Goal: Contribute content

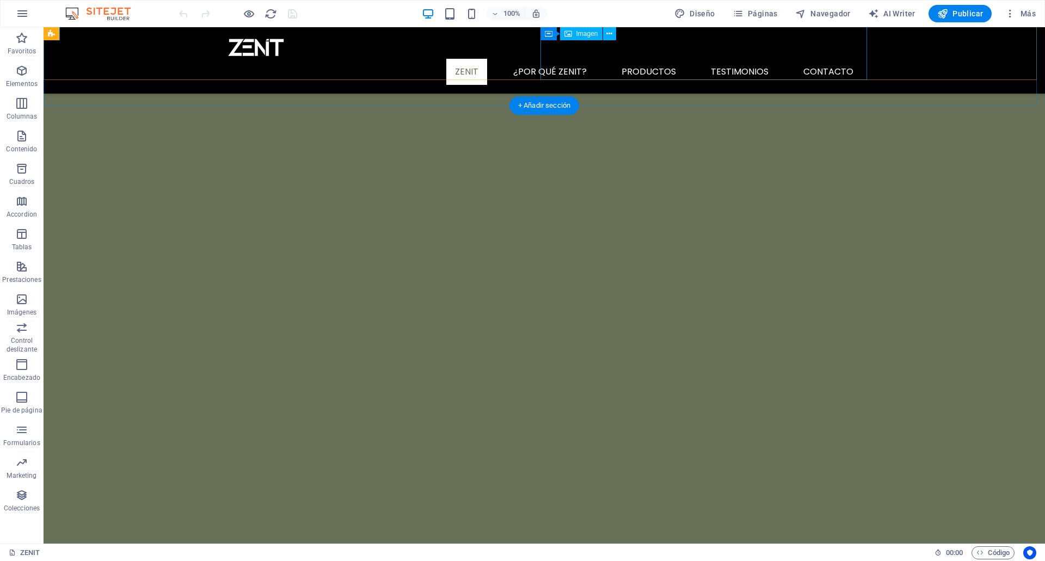
scroll to position [54, 0]
click at [766, 14] on span "Páginas" at bounding box center [754, 13] width 45 height 11
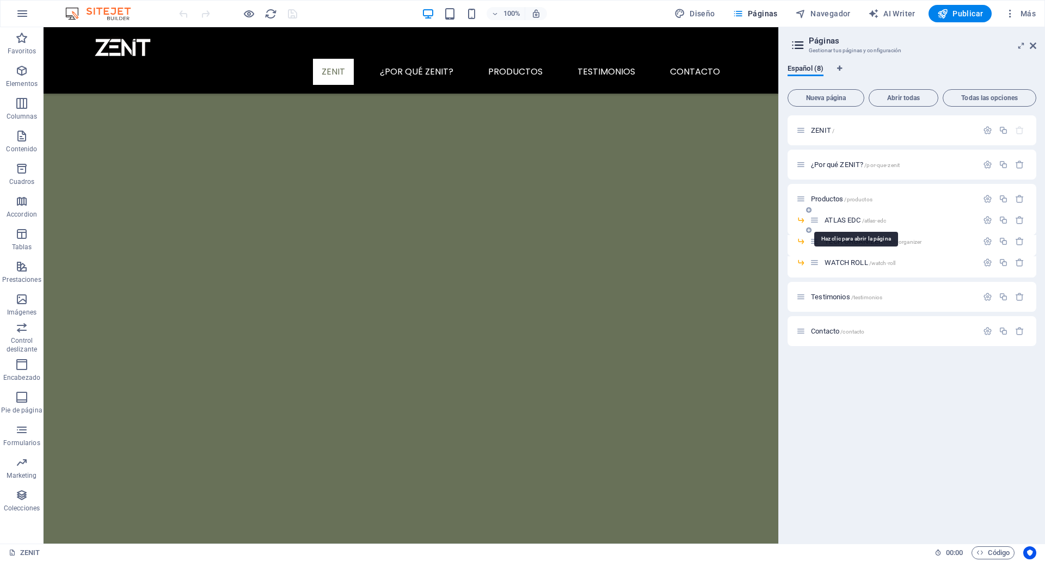
click at [836, 217] on span "ATLAS EDC /atlas-edc" at bounding box center [854, 220] width 61 height 8
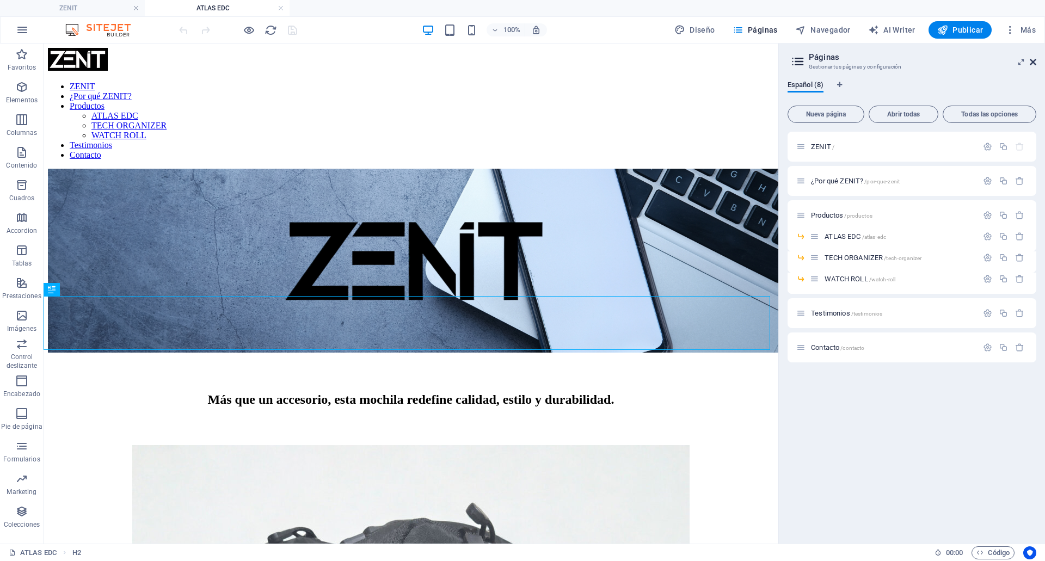
scroll to position [0, 0]
click at [1034, 63] on icon at bounding box center [1033, 62] width 7 height 9
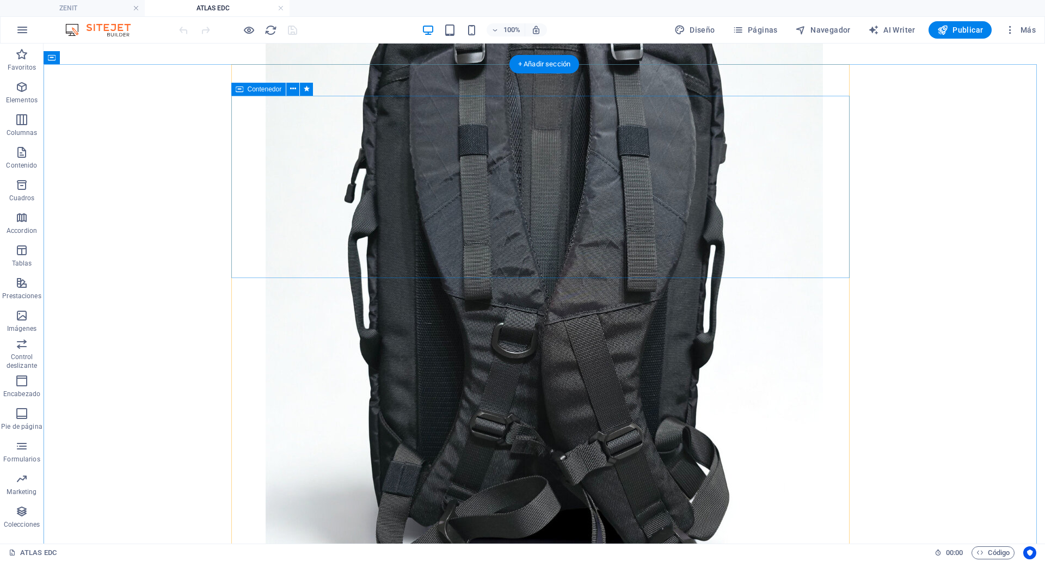
scroll to position [1469, 0]
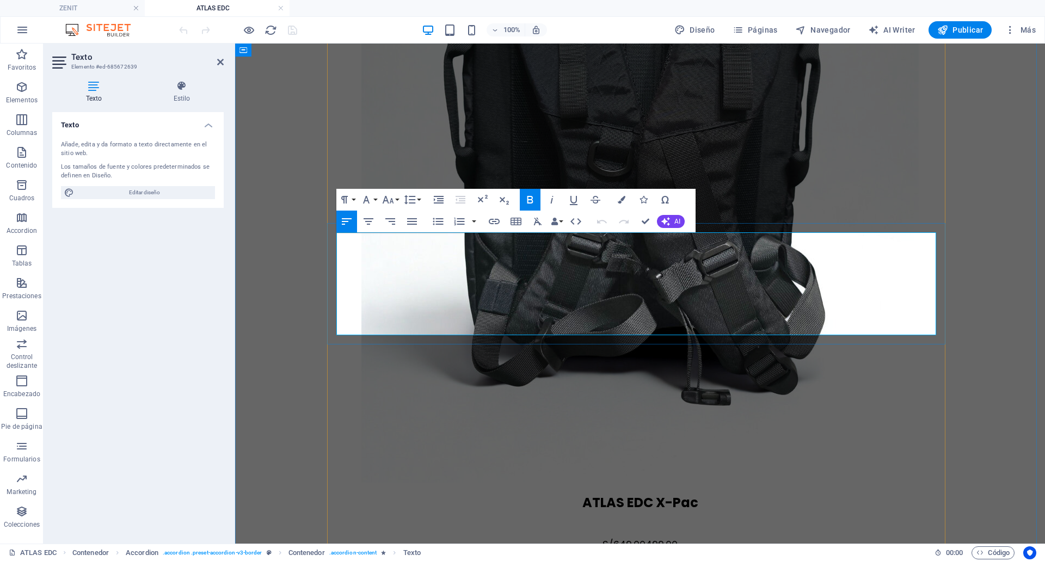
scroll to position [1421, 0]
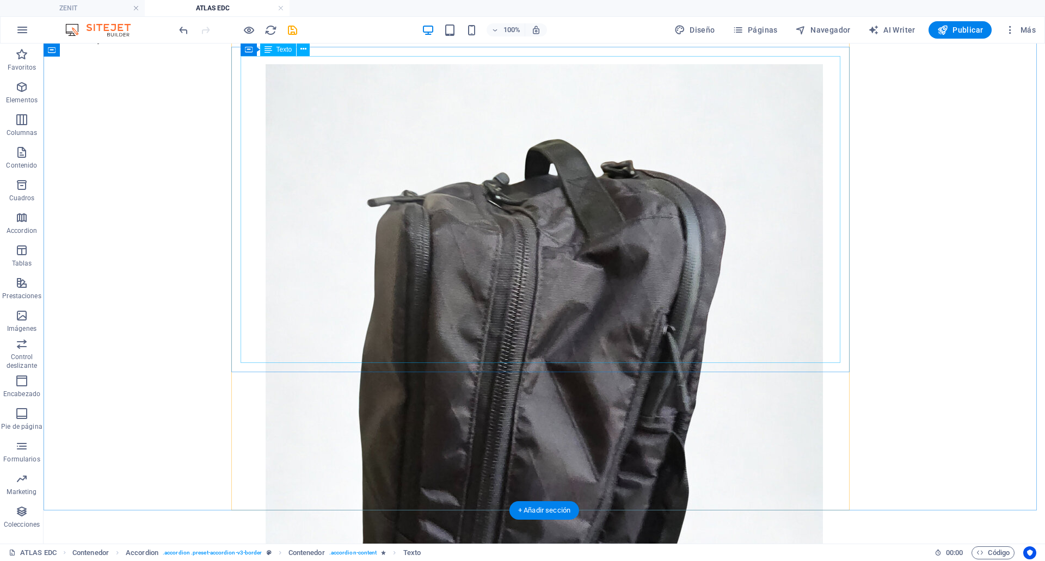
scroll to position [2231, 0]
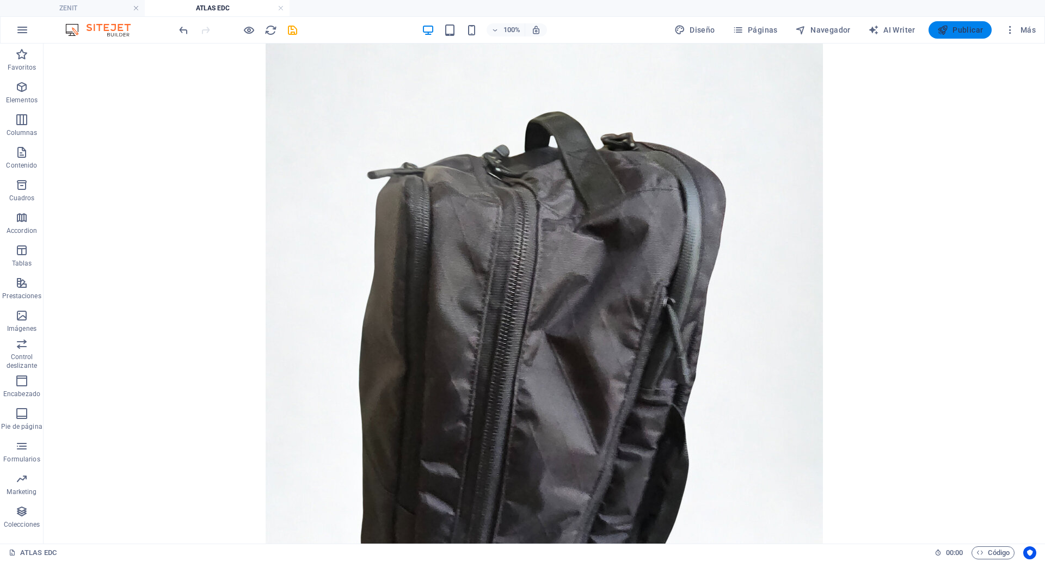
click at [965, 26] on span "Publicar" at bounding box center [960, 29] width 46 height 11
